Goal: Transaction & Acquisition: Purchase product/service

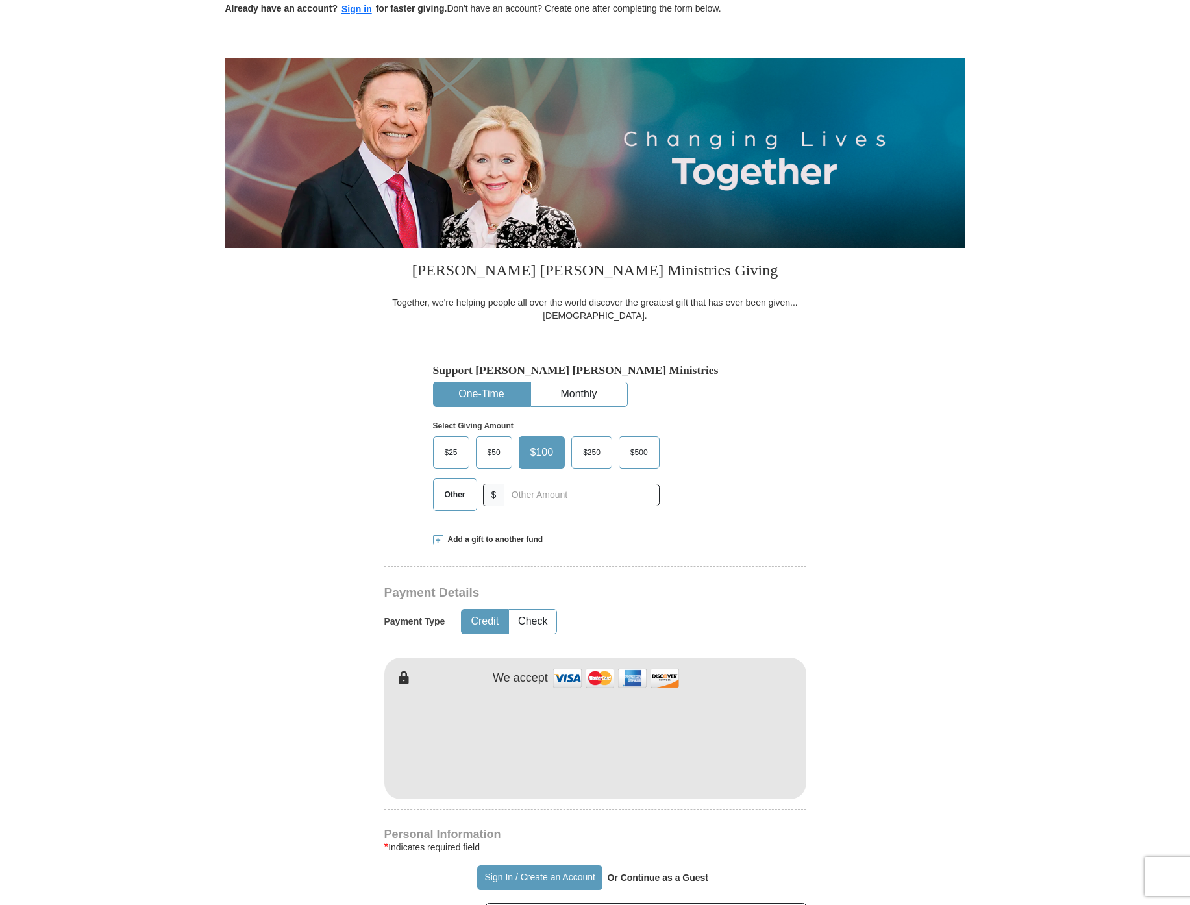
scroll to position [76, 0]
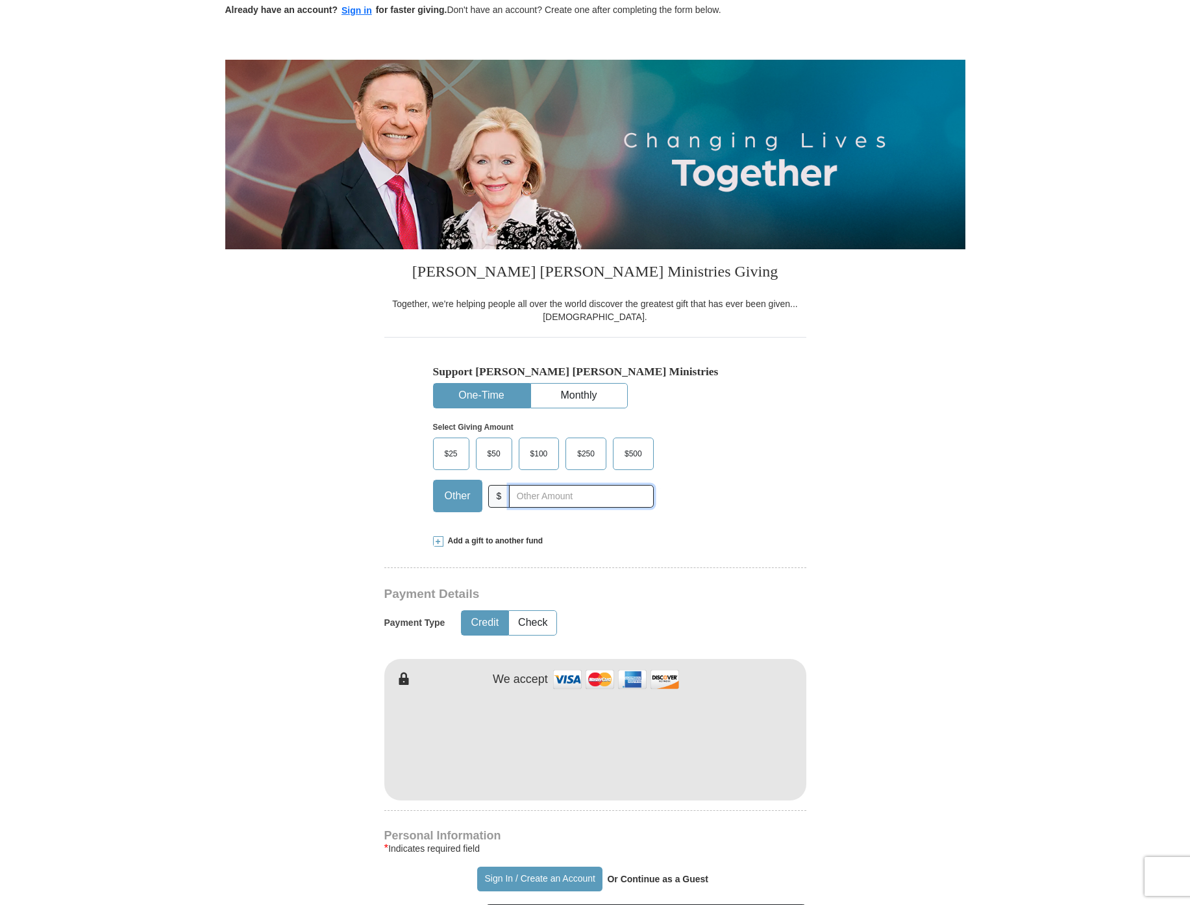
click at [534, 502] on input "text" at bounding box center [581, 496] width 144 height 23
type input "100.00"
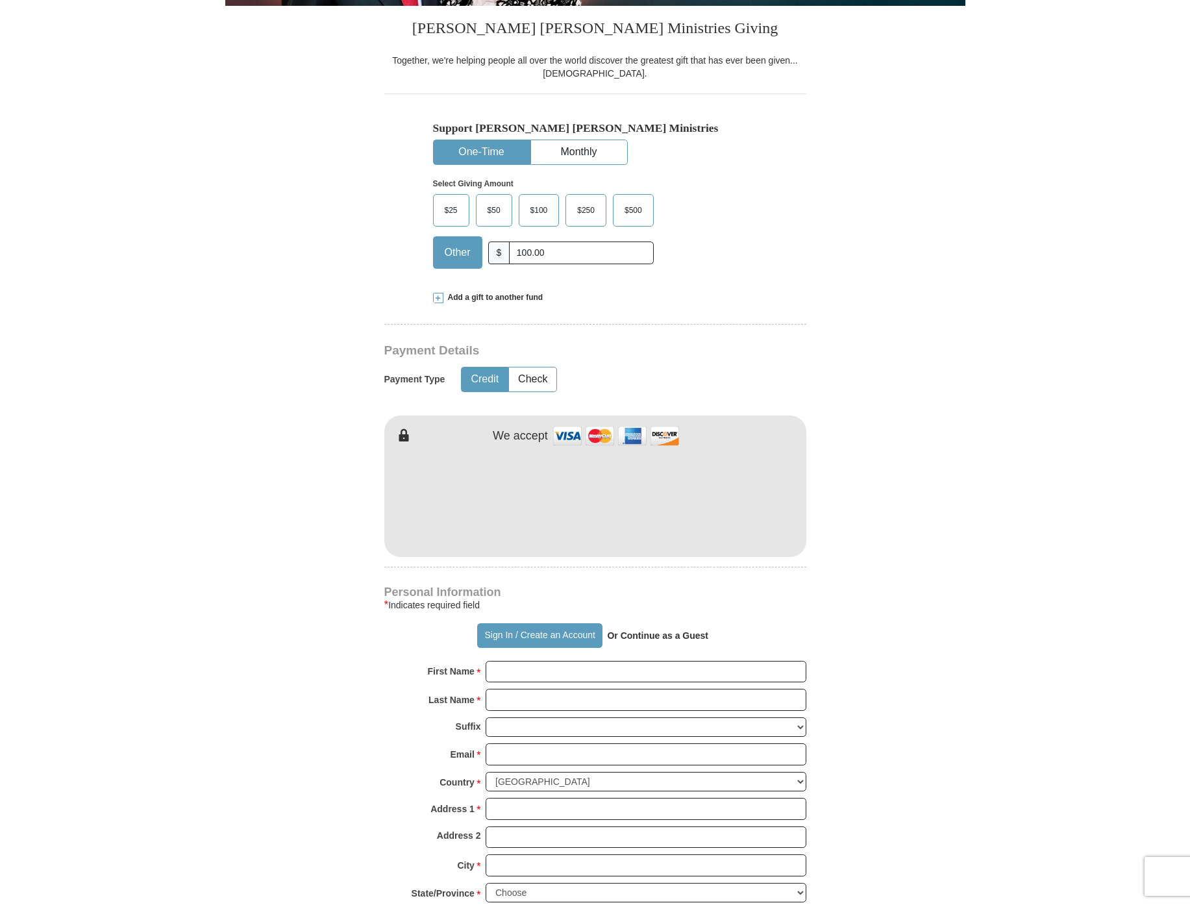
scroll to position [330, 0]
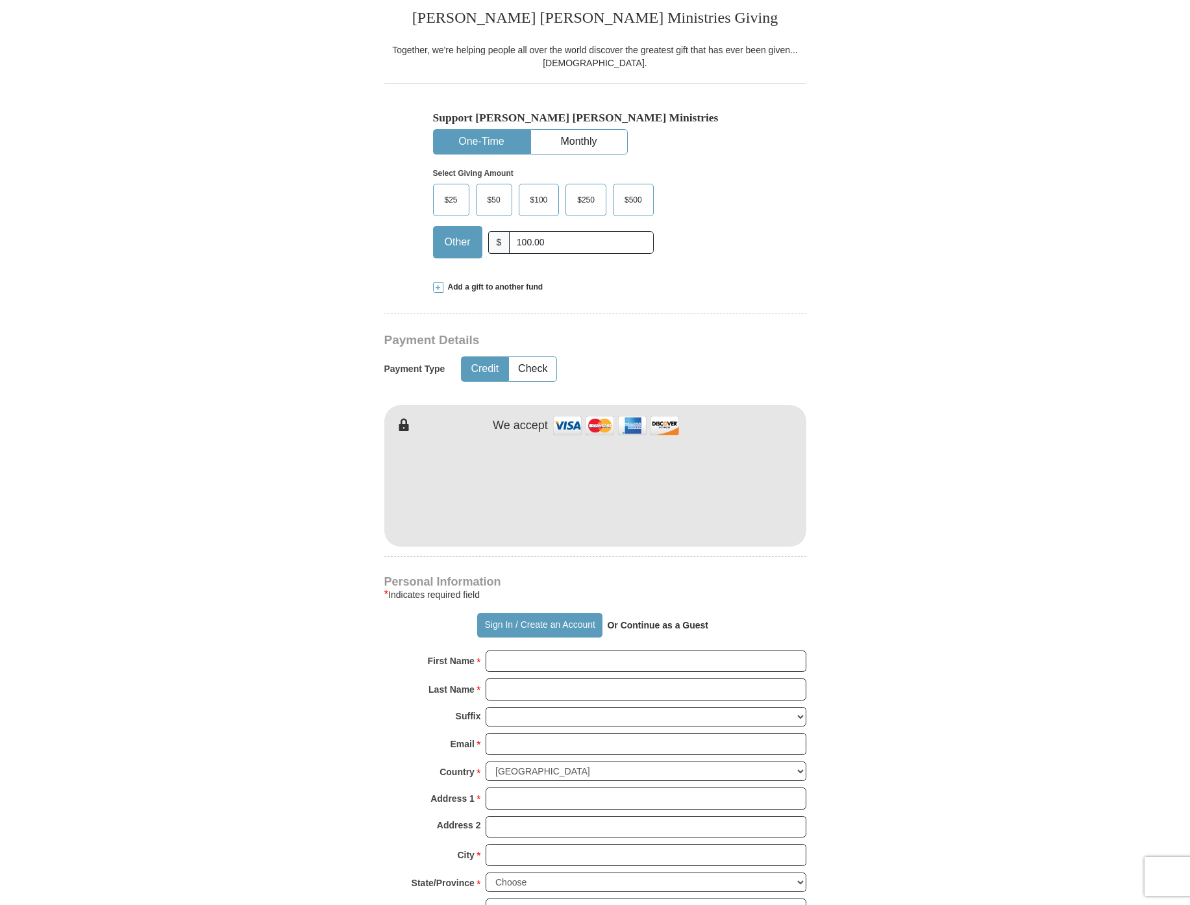
click at [645, 625] on strong "Or Continue as a Guest" at bounding box center [657, 625] width 101 height 10
click at [695, 621] on strong "Or Continue as a Guest" at bounding box center [657, 625] width 101 height 10
type input "Devin"
type input "Crane"
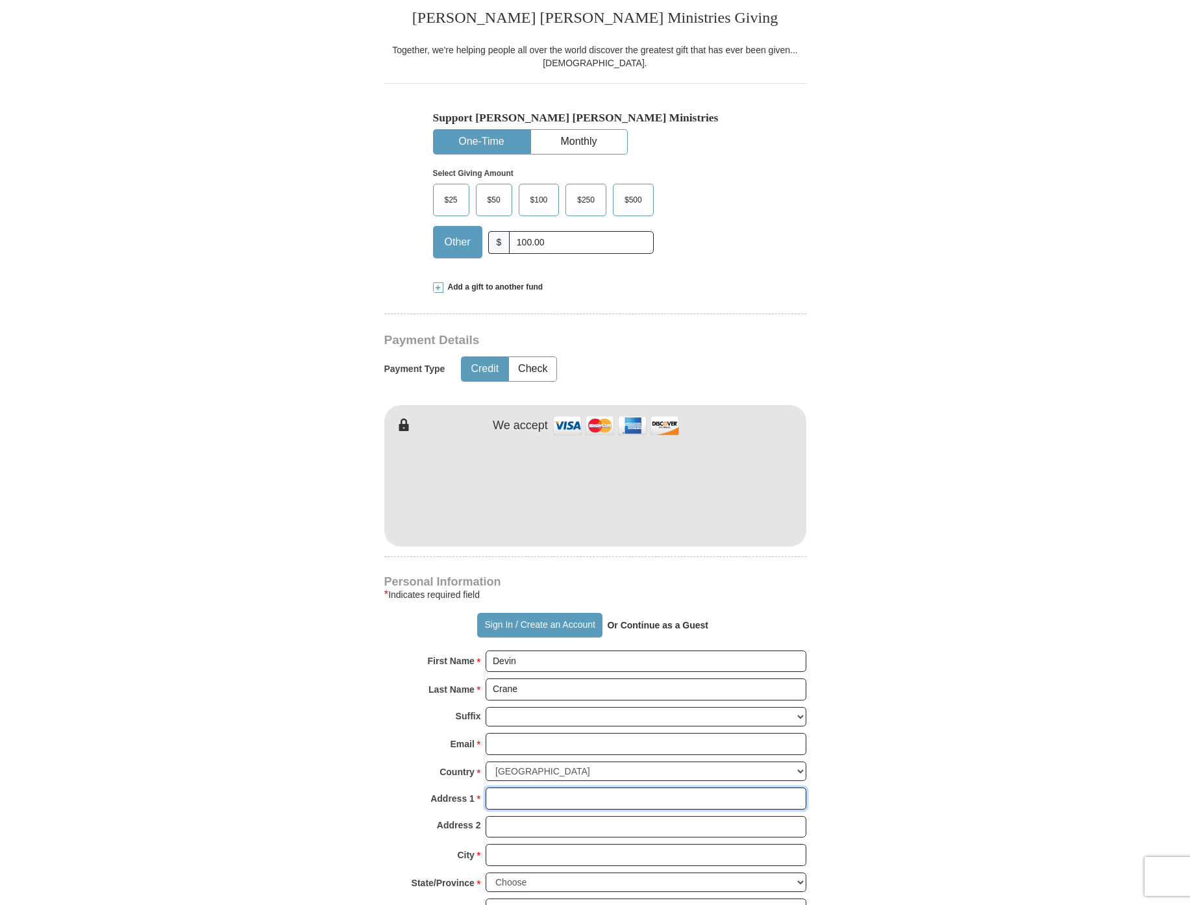
type input "14811 Bowfin Terr"
type input "[GEOGRAPHIC_DATA]"
select select "FL"
type input "34202"
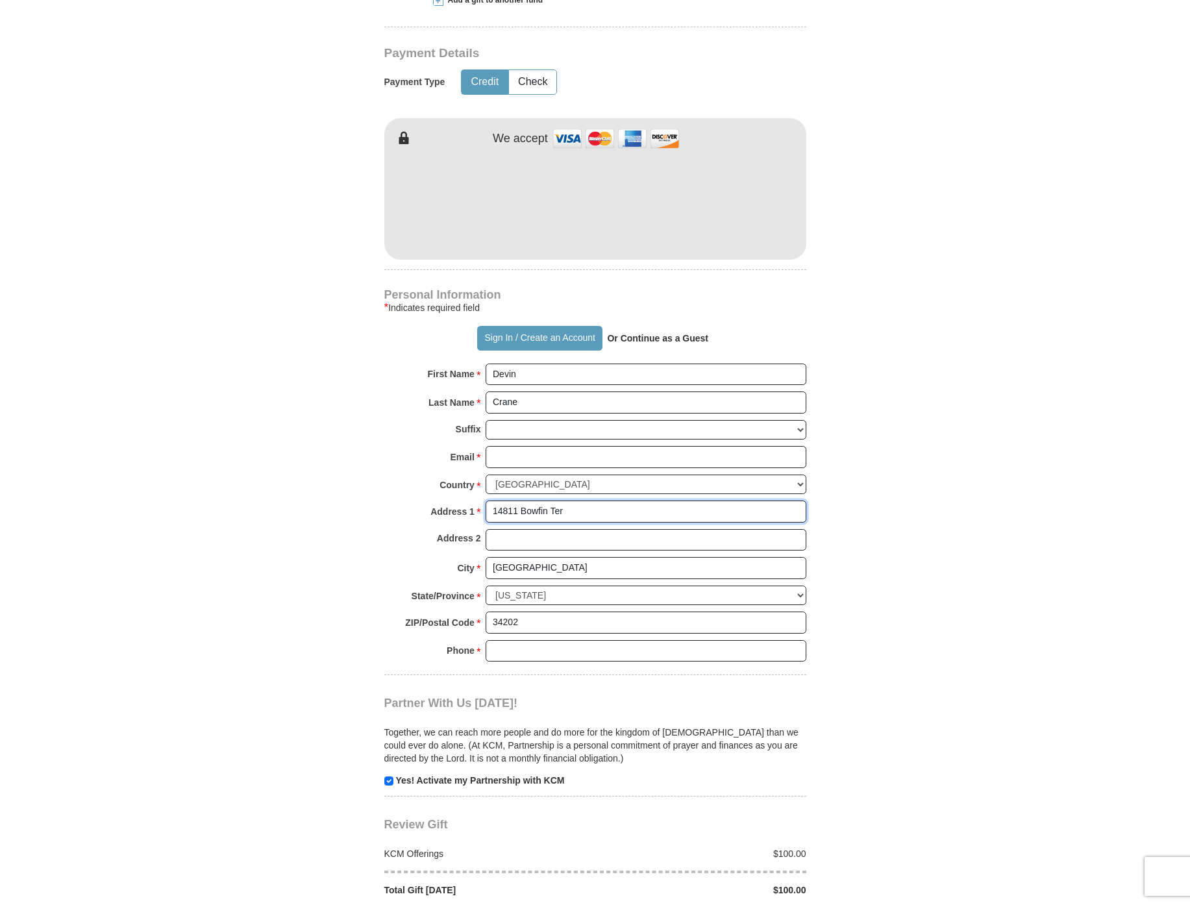
scroll to position [624, 0]
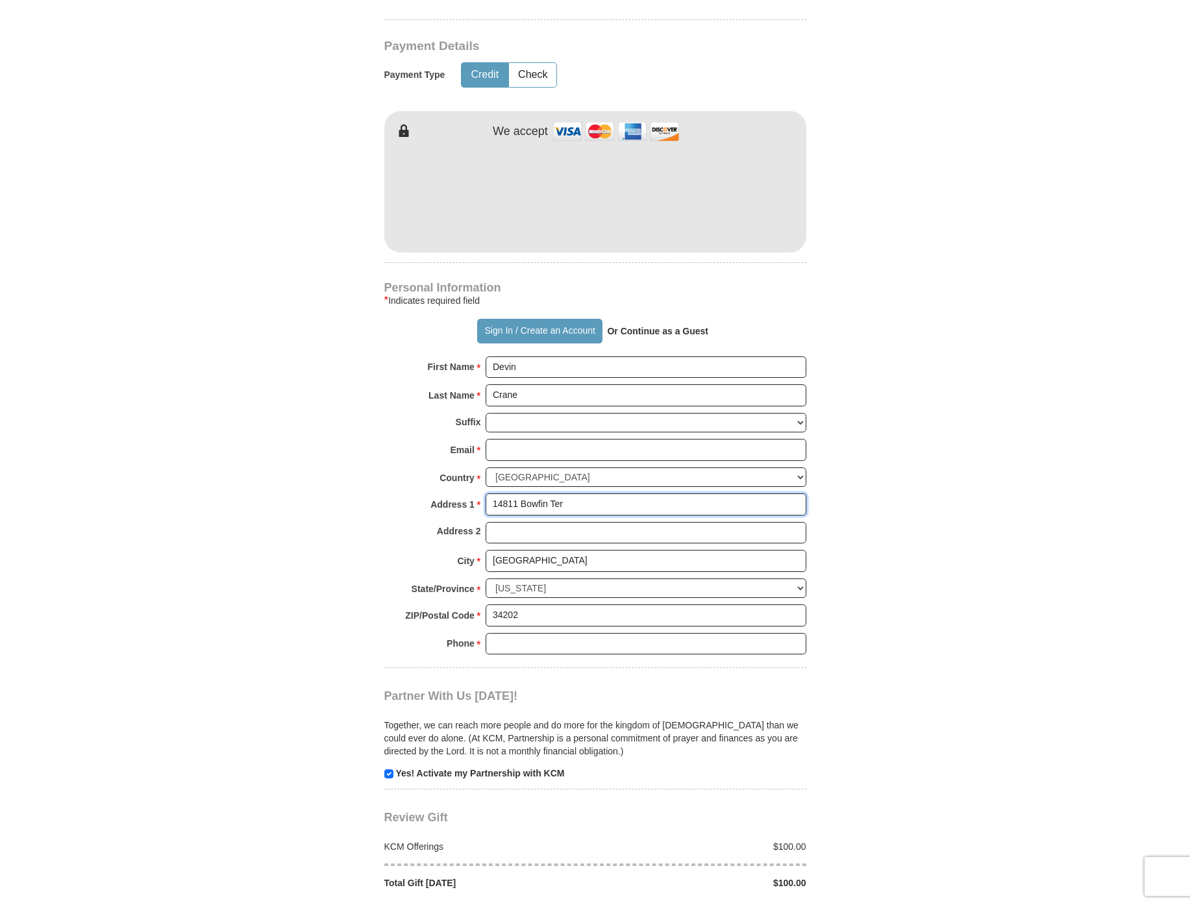
type input "14811 Bowfin Ter"
type input "417332"
type input "4173327796"
click at [388, 769] on input "checkbox" at bounding box center [388, 773] width 9 height 9
checkbox input "false"
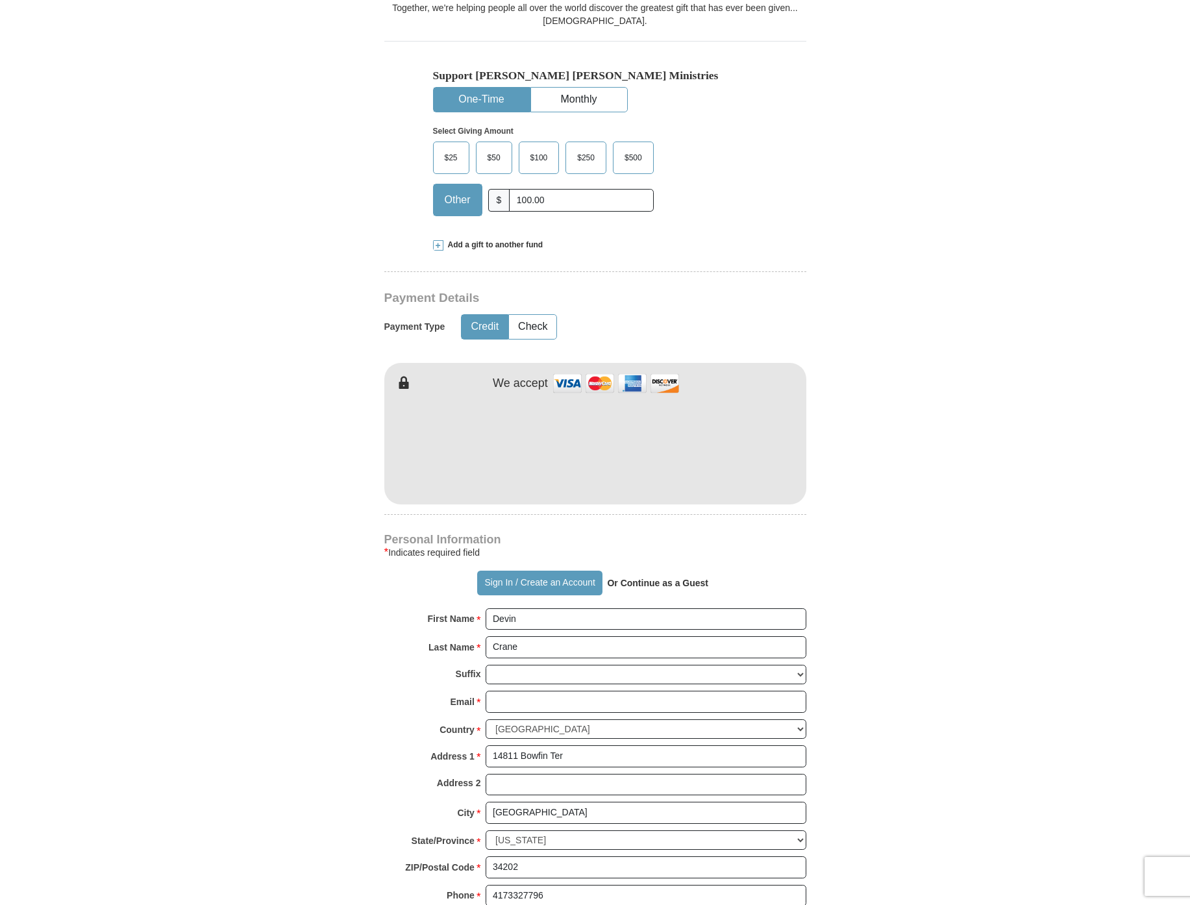
scroll to position [364, 0]
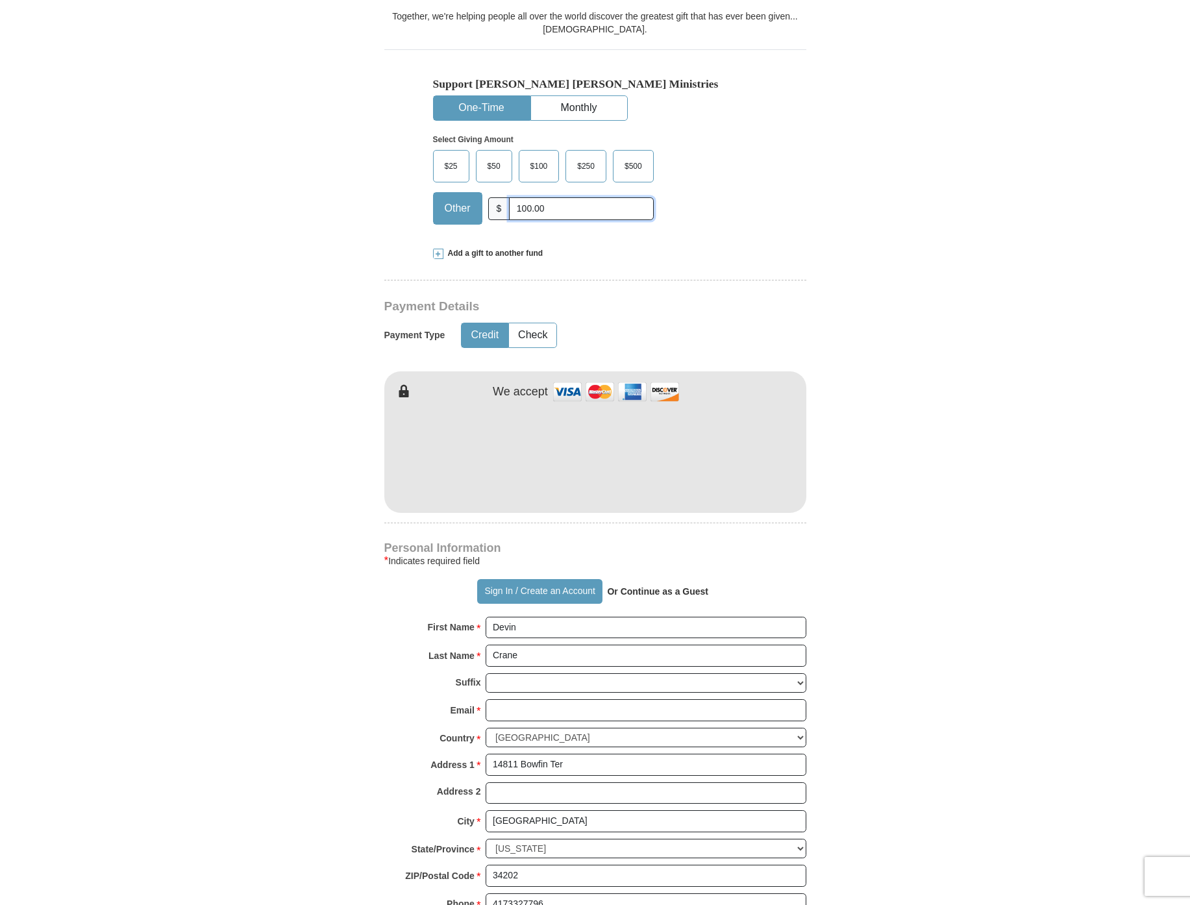
click at [517, 208] on input "100.00" at bounding box center [581, 208] width 144 height 23
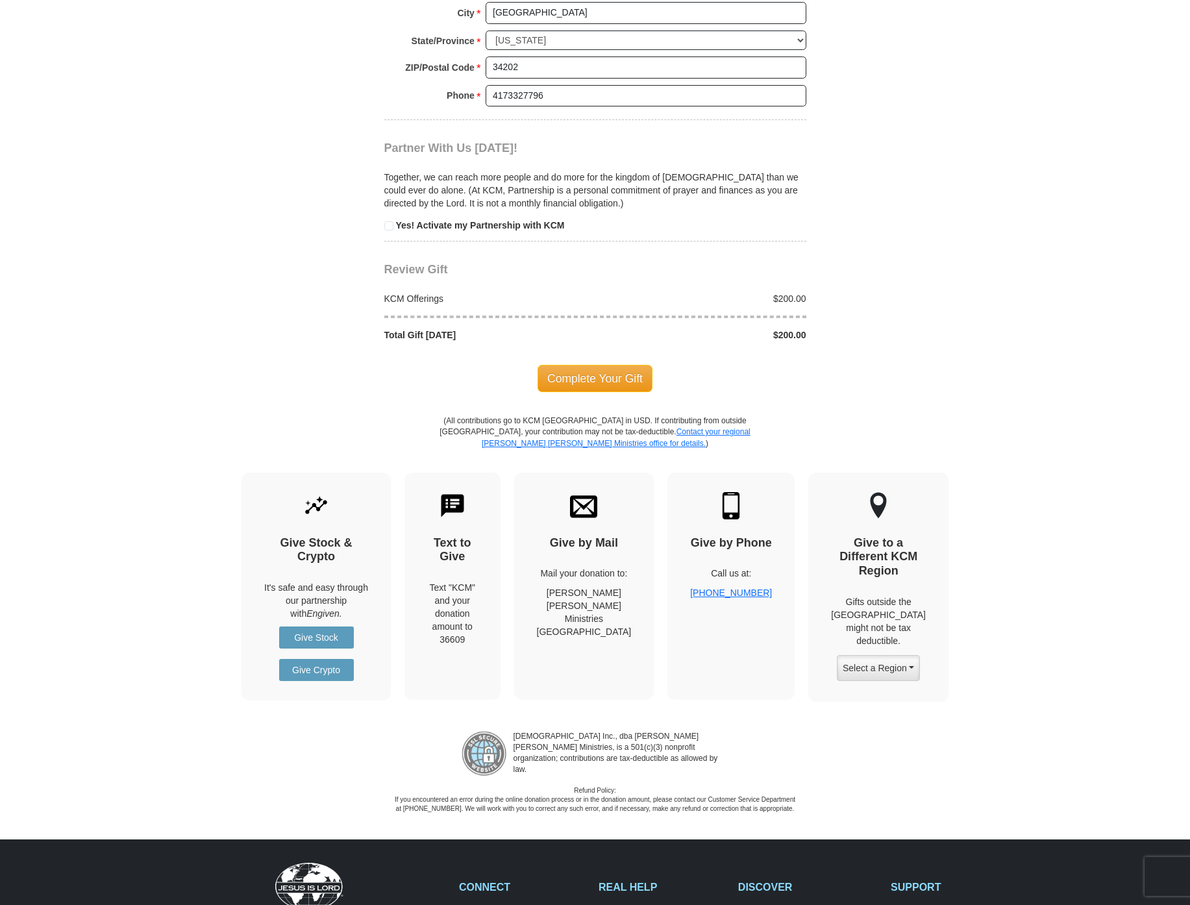
scroll to position [1255, 0]
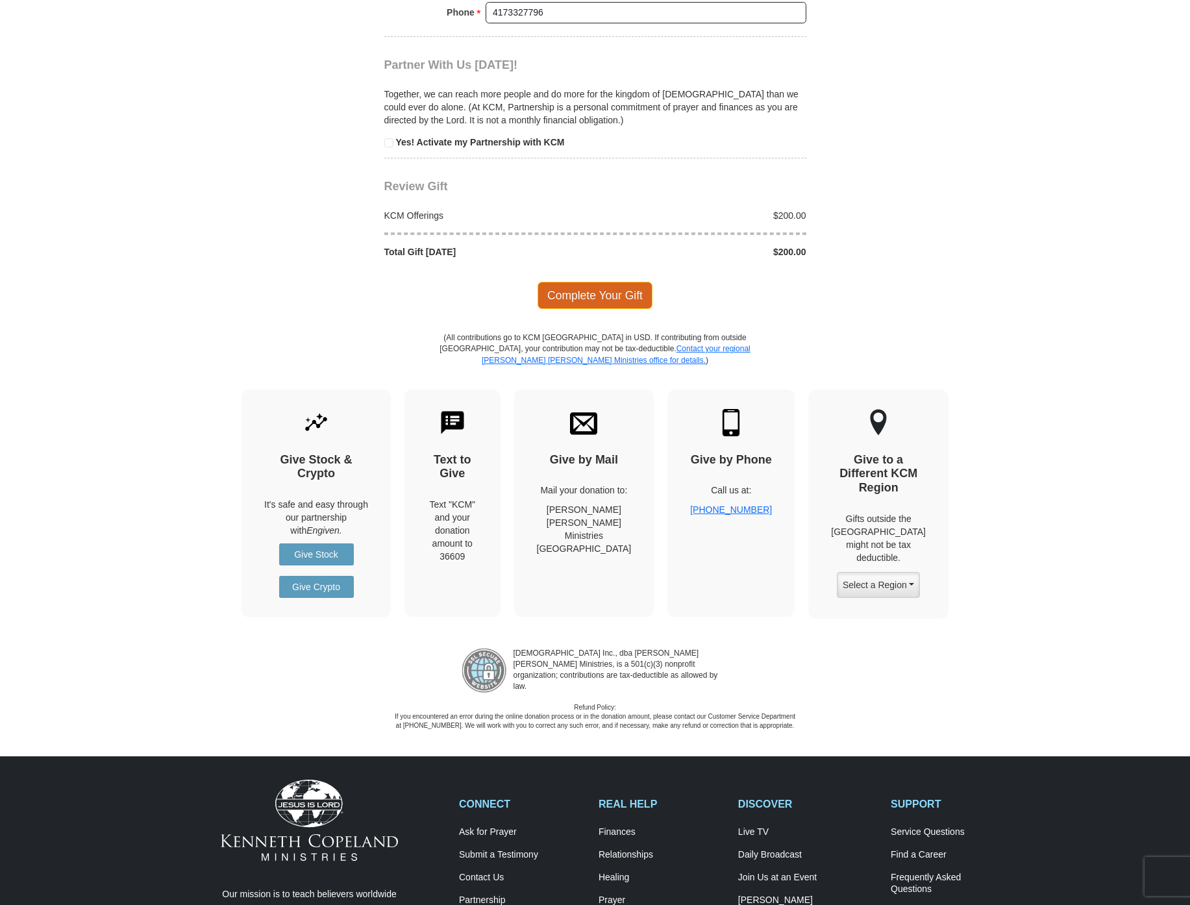
type input "200.00"
click at [564, 282] on span "Complete Your Gift" at bounding box center [595, 295] width 115 height 27
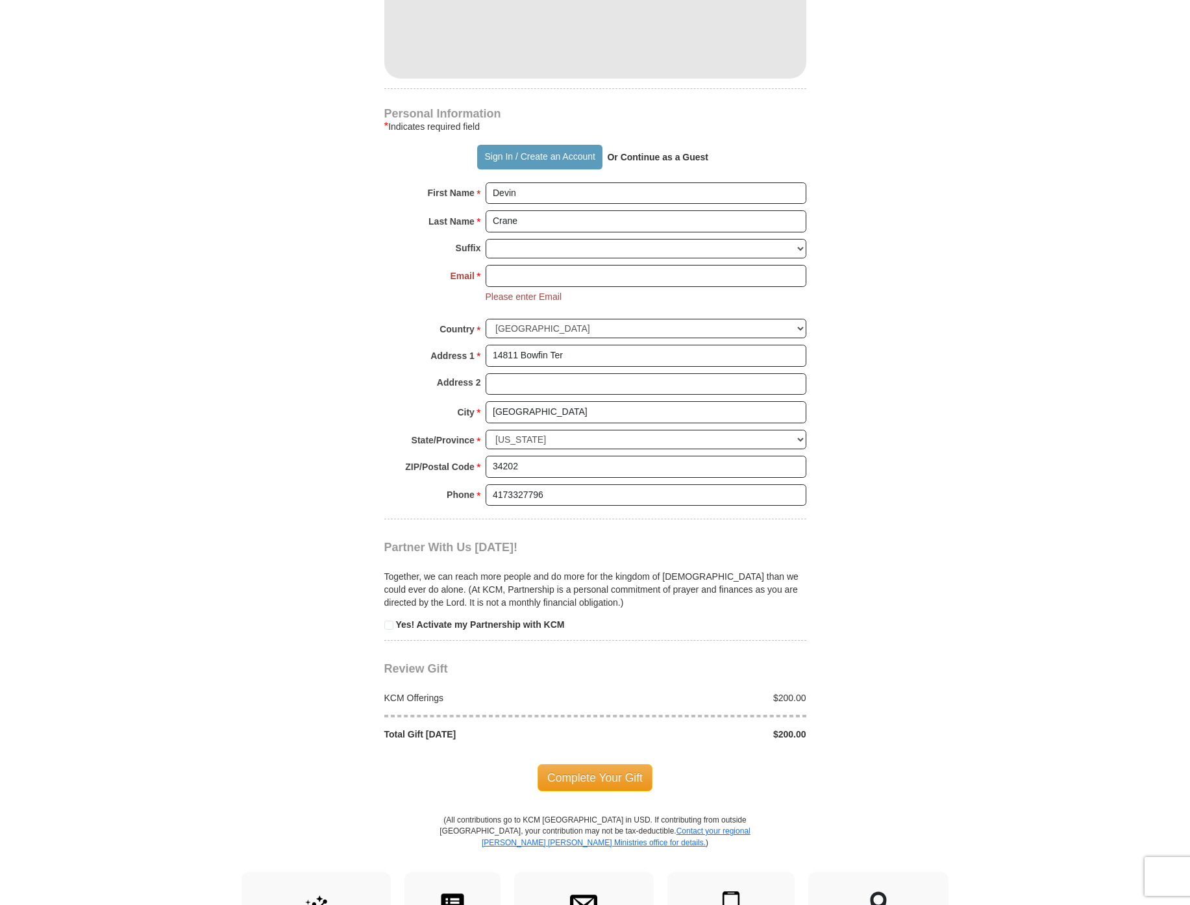
scroll to position [797, 0]
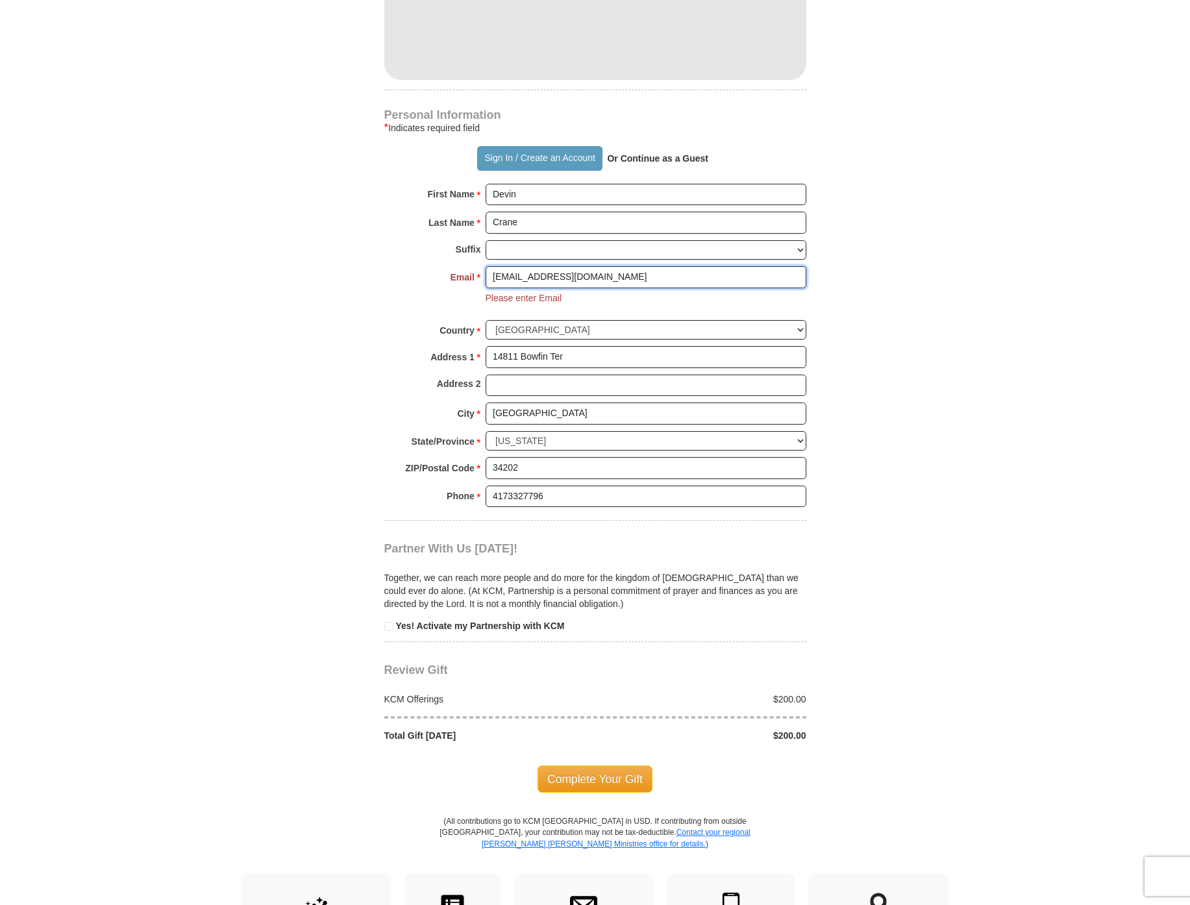
type input "[EMAIL_ADDRESS][DOMAIN_NAME]"
click at [355, 314] on form "Already have an account? Sign in for faster giving. Don't have an account? Crea…" at bounding box center [595, 64] width 740 height 1618
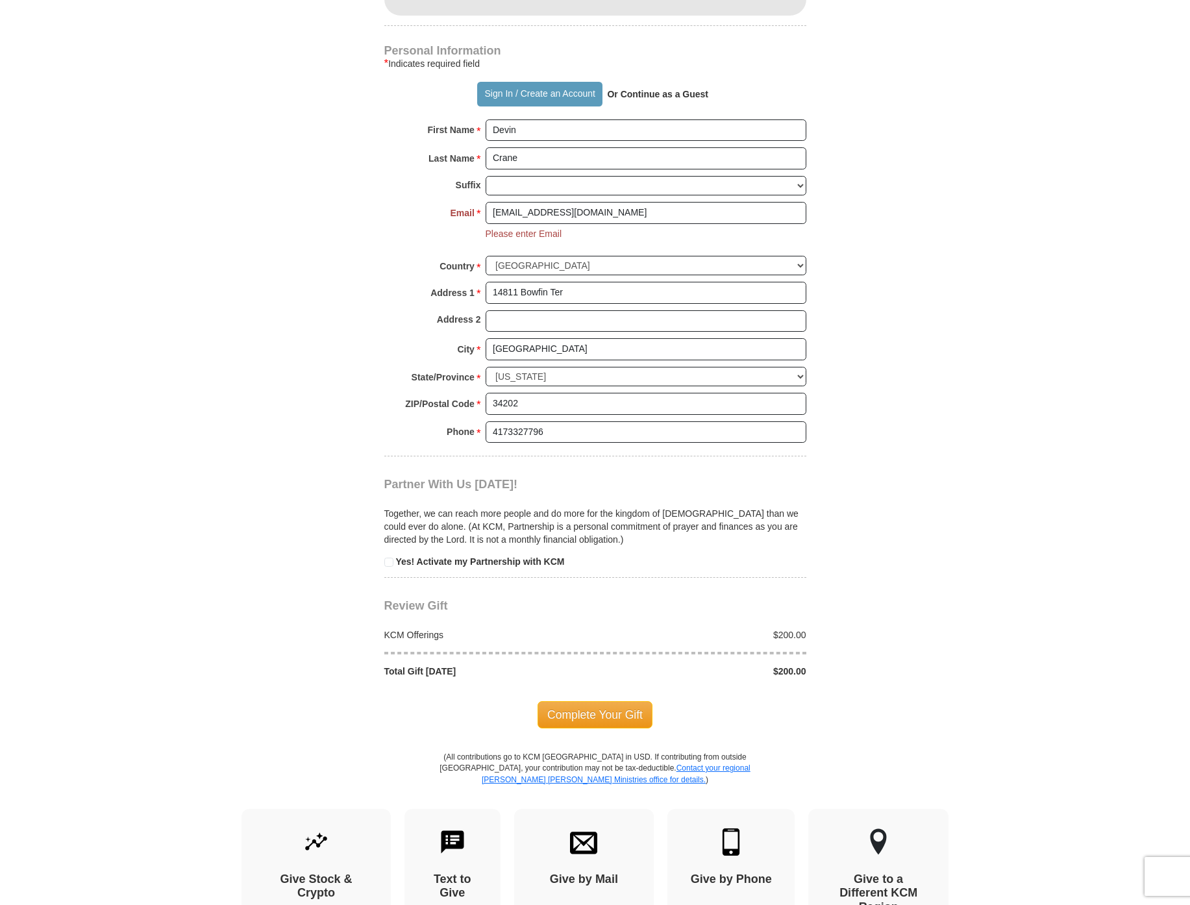
scroll to position [863, 0]
click at [598, 699] on span "Complete Your Gift" at bounding box center [595, 712] width 115 height 27
